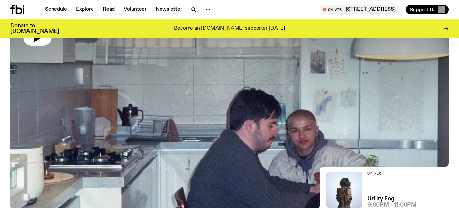
scroll to position [110, 0]
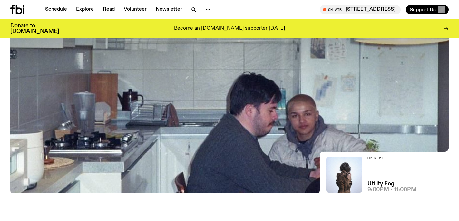
click at [446, 30] on icon at bounding box center [445, 28] width 5 height 5
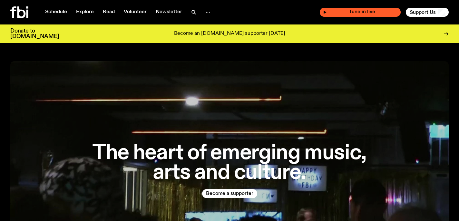
click at [366, 14] on span "Tune in live" at bounding box center [362, 12] width 71 height 5
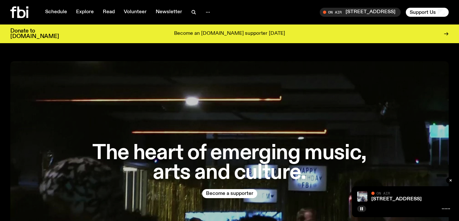
click at [447, 33] on icon at bounding box center [445, 33] width 5 height 5
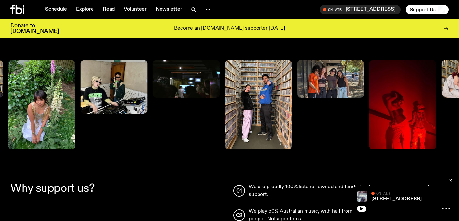
scroll to position [340, 0]
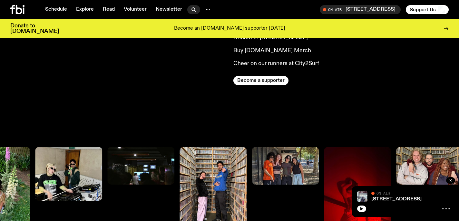
click at [194, 9] on icon "button" at bounding box center [194, 10] width 8 height 8
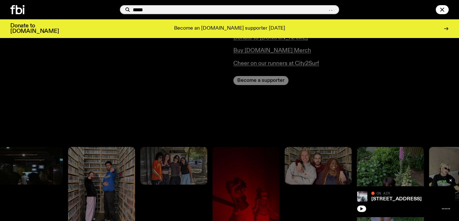
type input "******"
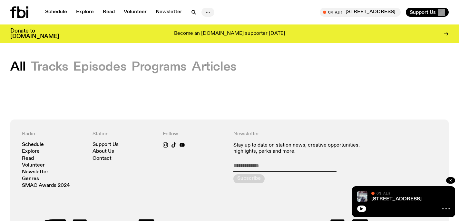
click at [205, 10] on icon "button" at bounding box center [208, 12] width 8 height 8
click at [259, 15] on div "On Air 704 W HIGH ST Tune in live Support Us" at bounding box center [340, 12] width 216 height 9
click at [82, 10] on link "Explore" at bounding box center [84, 12] width 25 height 9
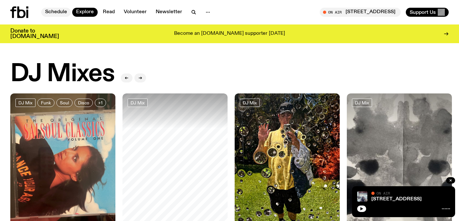
click at [53, 11] on link "Schedule" at bounding box center [56, 12] width 30 height 9
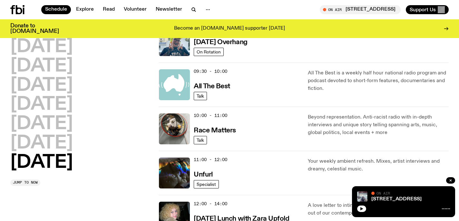
scroll to position [449, 0]
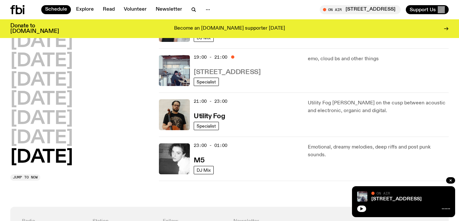
click at [230, 71] on h3 "[STREET_ADDRESS]" at bounding box center [227, 72] width 67 height 7
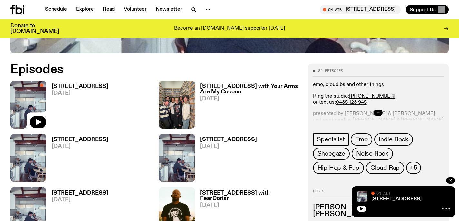
scroll to position [280, 0]
